Goal: Task Accomplishment & Management: Use online tool/utility

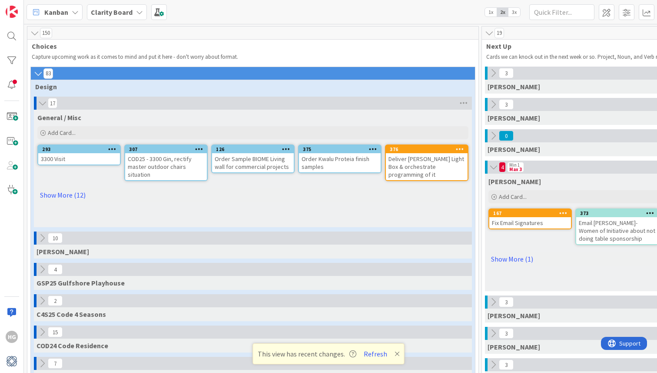
scroll to position [377, 263]
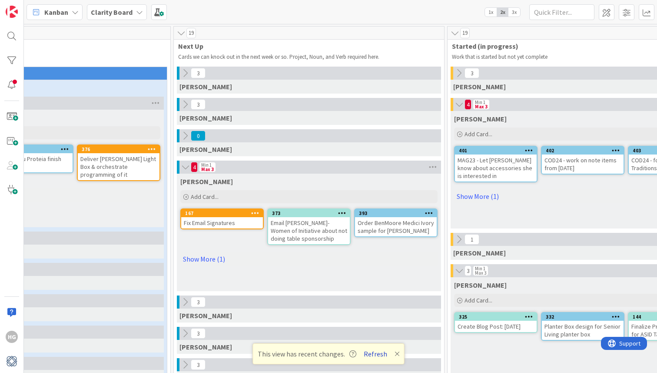
click at [372, 351] on button "Refresh" at bounding box center [376, 353] width 30 height 11
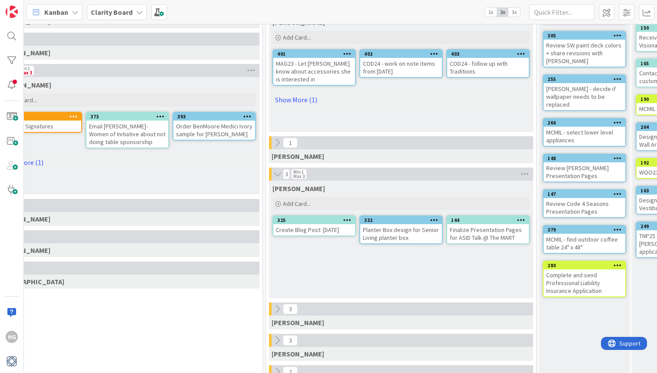
scroll to position [0, 490]
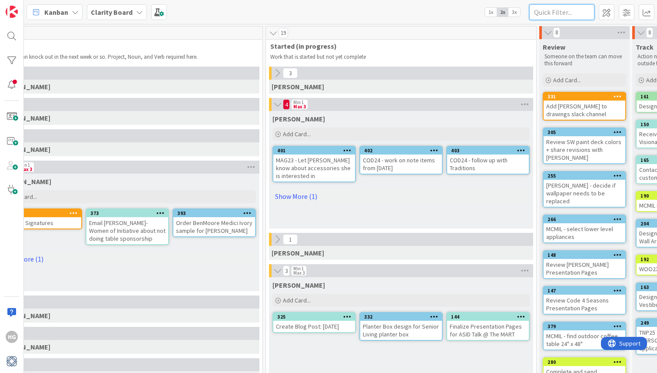
click at [581, 17] on input "text" at bounding box center [561, 12] width 65 height 16
click at [13, 32] on div at bounding box center [11, 35] width 17 height 17
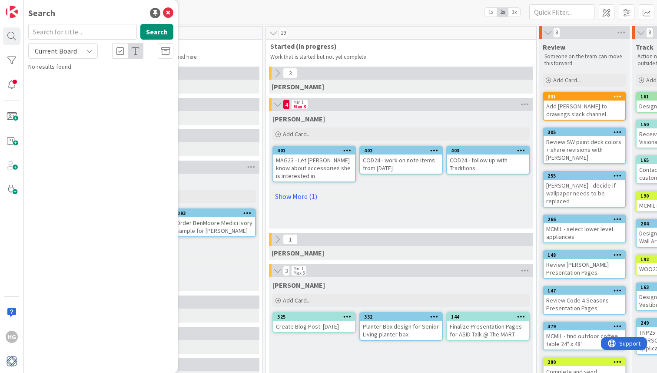
click at [69, 31] on input "text" at bounding box center [82, 32] width 109 height 16
type input "griggs"
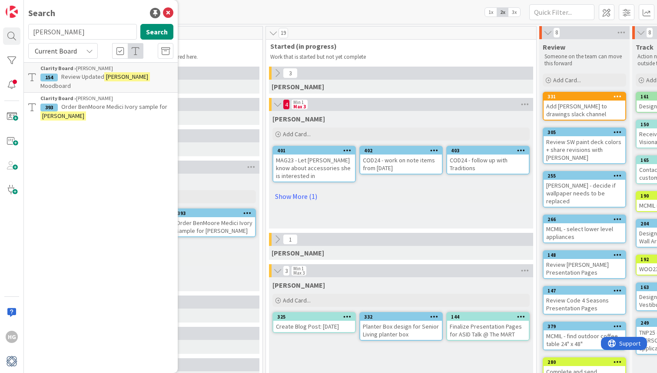
click at [76, 75] on span "Review Updated" at bounding box center [82, 77] width 43 height 8
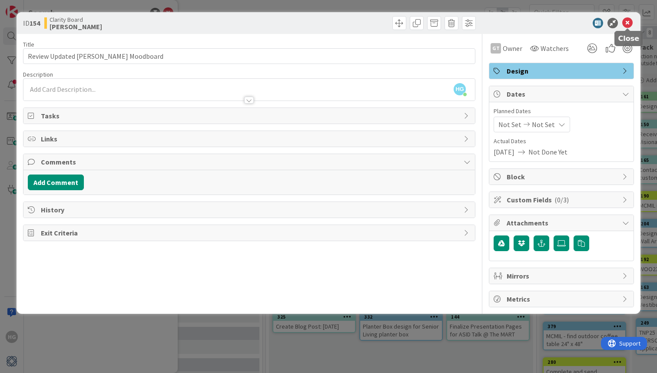
click at [629, 24] on icon at bounding box center [627, 23] width 10 height 10
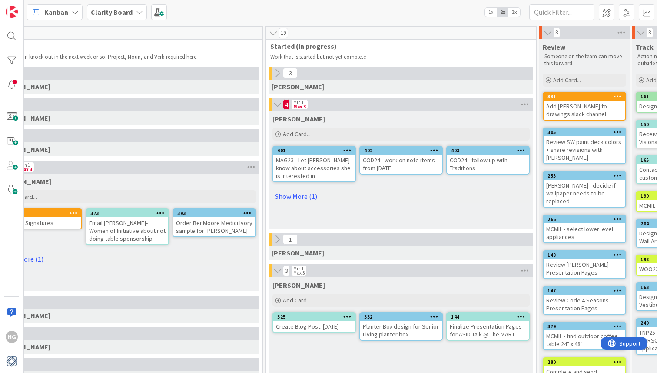
click at [277, 105] on icon at bounding box center [278, 104] width 10 height 9
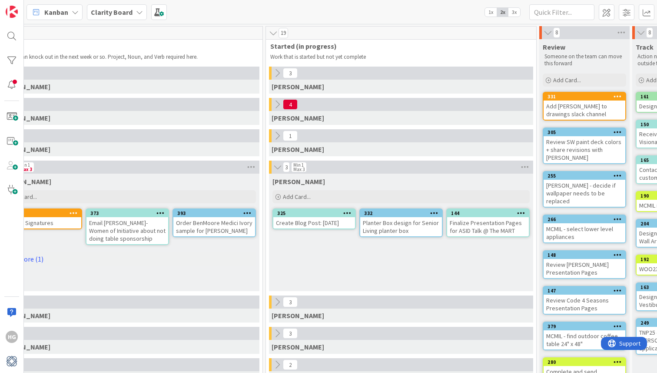
click at [277, 105] on icon at bounding box center [278, 105] width 10 height 10
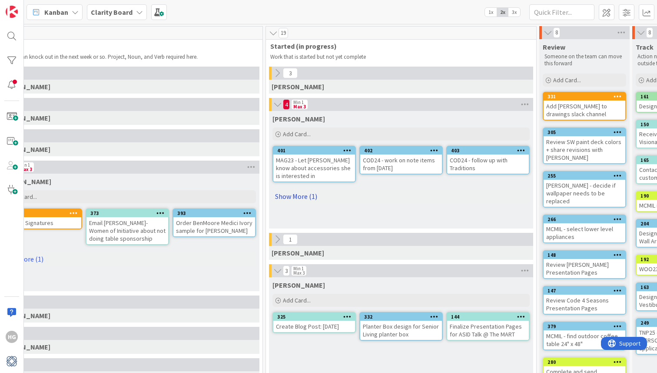
click at [303, 194] on link "Show More (1)" at bounding box center [401, 196] width 257 height 14
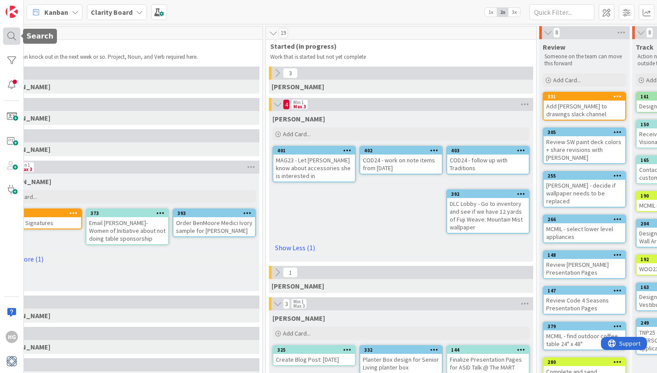
click at [10, 36] on div at bounding box center [11, 35] width 17 height 17
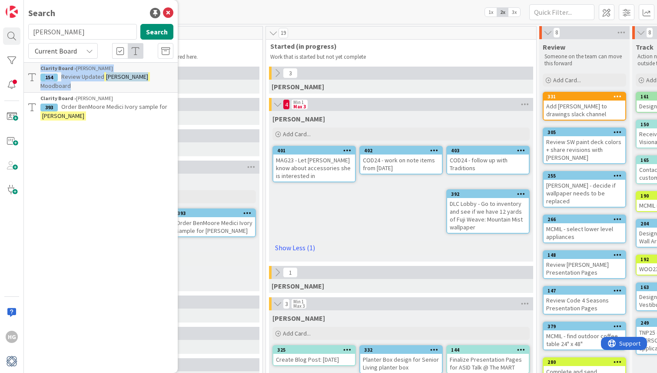
click at [143, 69] on div "Clarity Board › Gina" at bounding box center [106, 68] width 133 height 8
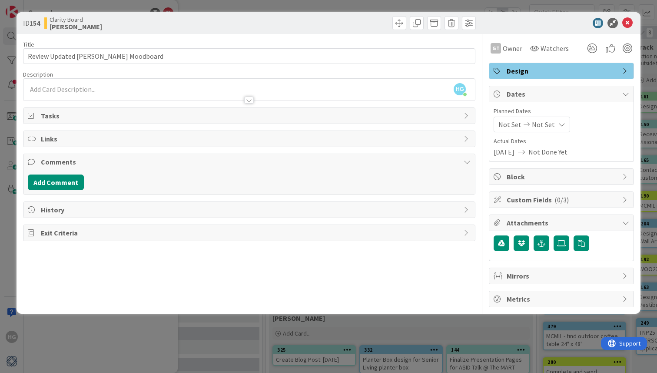
click at [538, 180] on span "Block" at bounding box center [562, 176] width 111 height 10
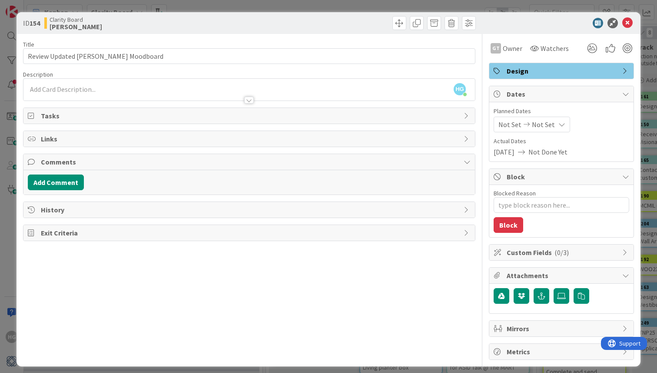
click at [538, 180] on span "Block" at bounding box center [562, 176] width 111 height 10
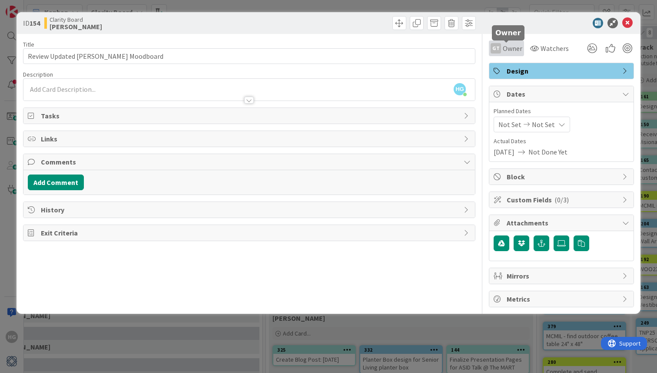
click at [505, 47] on span "Owner" at bounding box center [513, 48] width 20 height 10
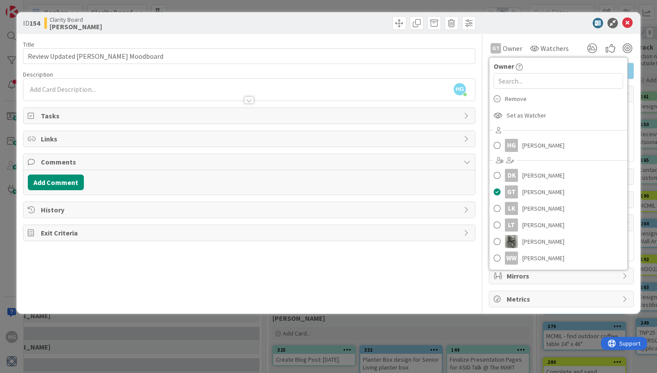
click at [512, 37] on div "GT Owner Owner Remove Set as Watcher HG Hannah Gatof DK Devon Kahn GT Gina Thom…" at bounding box center [561, 45] width 145 height 22
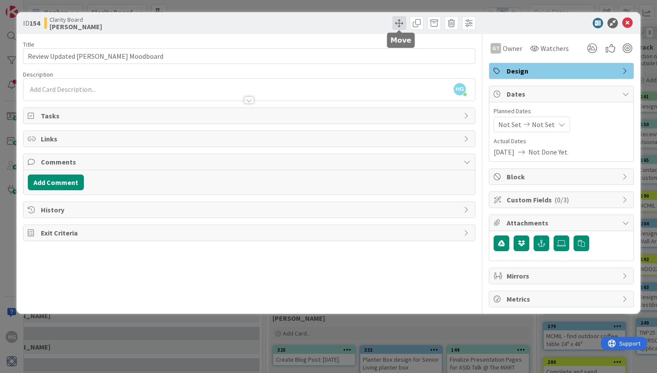
click at [395, 17] on span at bounding box center [400, 23] width 14 height 14
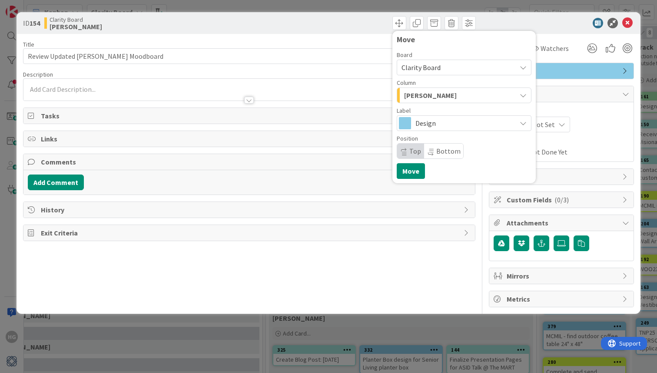
click at [428, 95] on div "[PERSON_NAME]" at bounding box center [459, 95] width 114 height 14
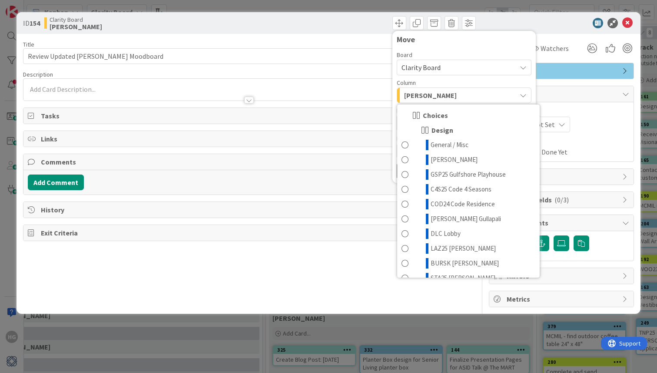
click at [428, 96] on div "[PERSON_NAME]" at bounding box center [459, 95] width 114 height 14
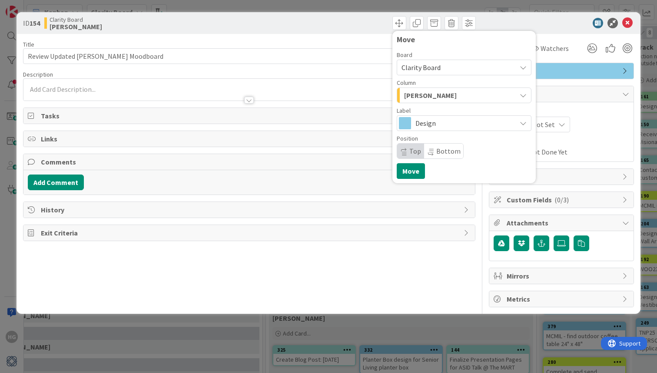
click at [428, 96] on div "[PERSON_NAME]" at bounding box center [459, 95] width 114 height 14
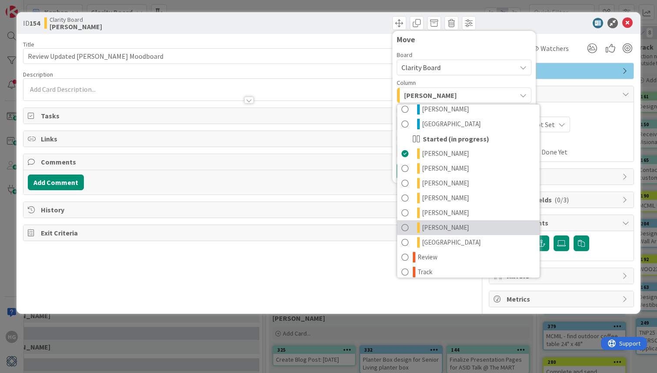
scroll to position [455, 0]
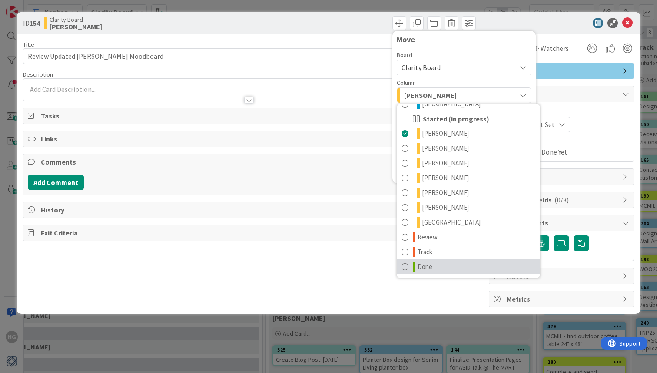
click at [405, 268] on span at bounding box center [405, 266] width 7 height 10
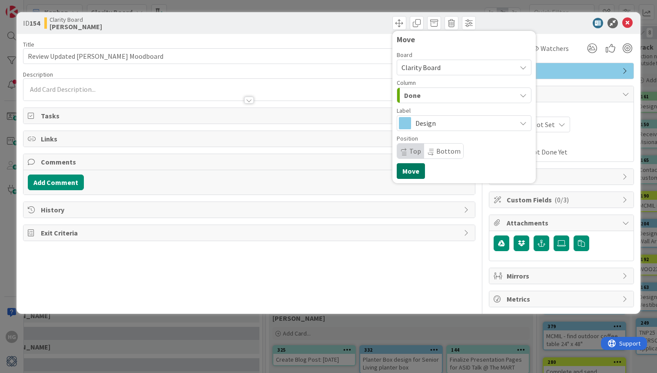
click at [411, 171] on button "Move" at bounding box center [411, 171] width 28 height 16
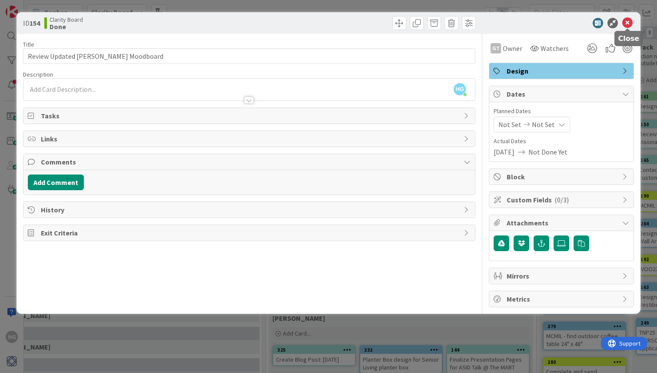
click at [628, 25] on icon at bounding box center [627, 23] width 10 height 10
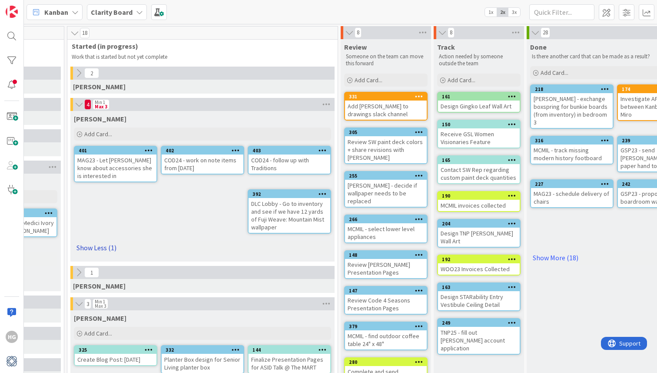
scroll to position [0, 872]
